Goal: Task Accomplishment & Management: Manage account settings

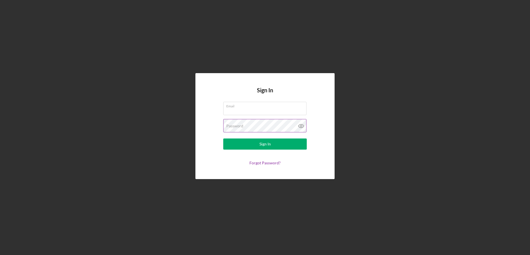
type input "[EMAIL_ADDRESS][DOMAIN_NAME]"
click at [301, 126] on icon at bounding box center [301, 126] width 14 height 14
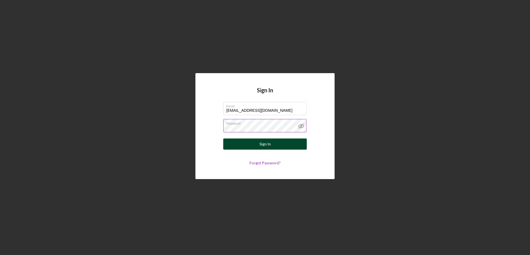
click at [259, 144] on button "Sign In" at bounding box center [265, 144] width 84 height 11
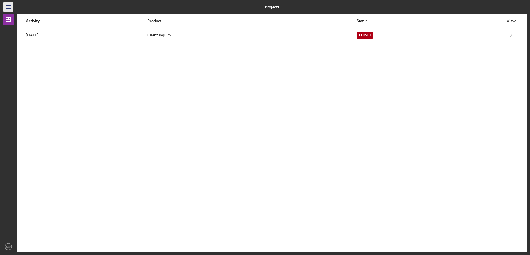
click at [9, 6] on icon "Icon/Menu" at bounding box center [8, 7] width 13 height 13
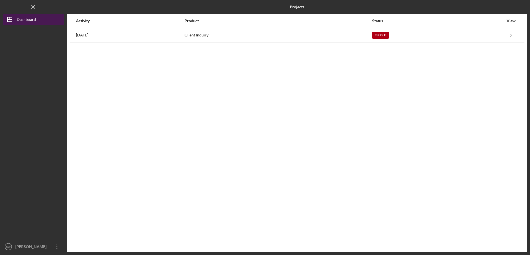
click at [16, 20] on icon "Icon/Dashboard" at bounding box center [10, 20] width 14 height 14
